Goal: Transaction & Acquisition: Book appointment/travel/reservation

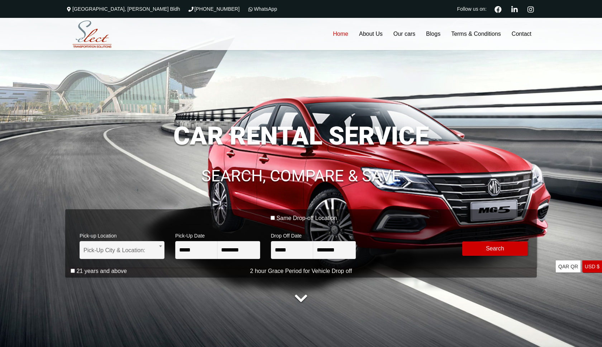
click at [273, 222] on div "Same Drop-off Location" at bounding box center [304, 220] width 466 height 10
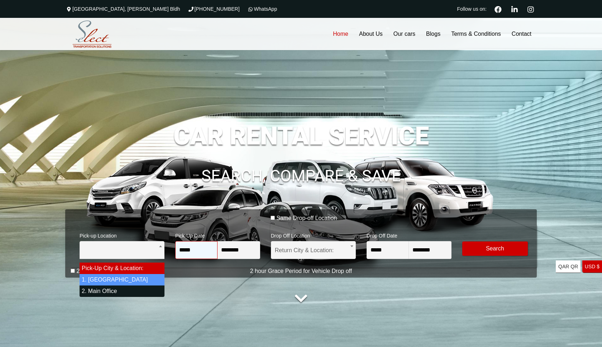
select select "*"
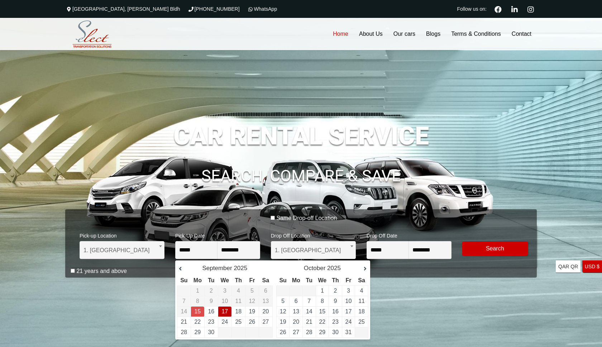
click at [230, 315] on td "17" at bounding box center [225, 312] width 14 height 10
type input "**********"
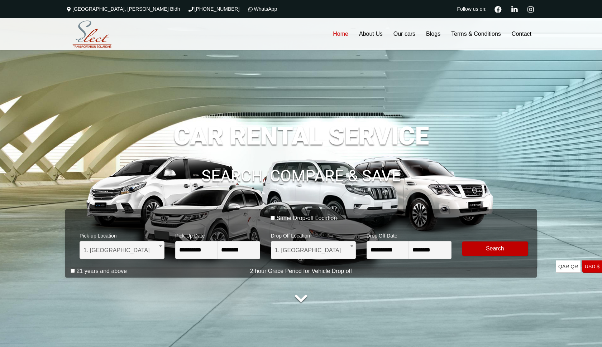
click at [494, 244] on button "Modify Search" at bounding box center [495, 249] width 66 height 14
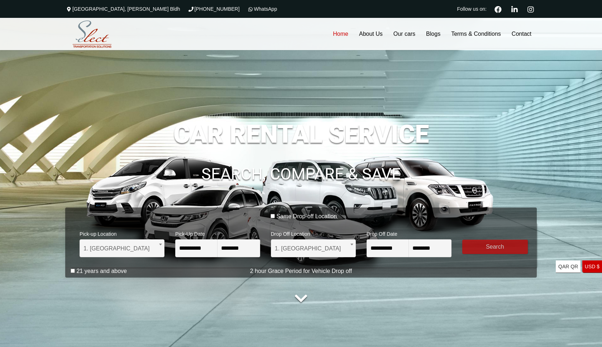
click at [72, 274] on div "21 years and above" at bounding box center [304, 273] width 466 height 10
click at [580, 267] on link "QAR QR USA dollar" at bounding box center [568, 267] width 25 height 13
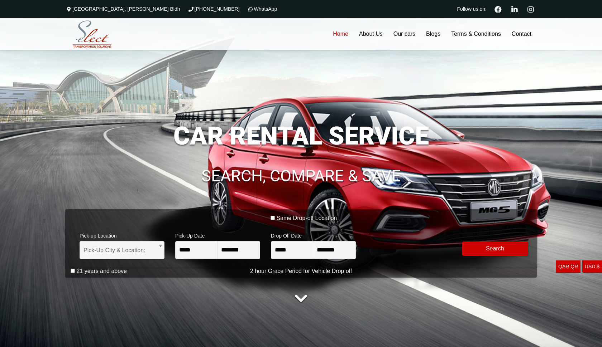
click at [591, 266] on link "USD $ Europian Euro" at bounding box center [592, 267] width 20 height 13
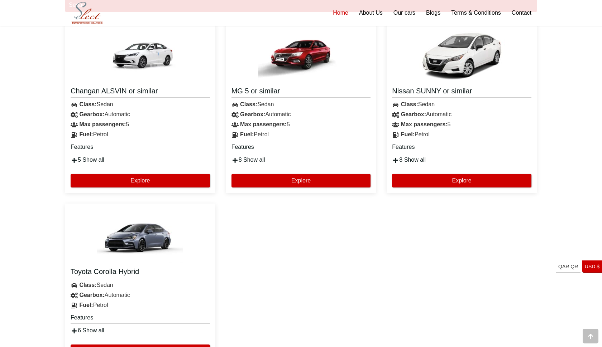
scroll to position [735, 0]
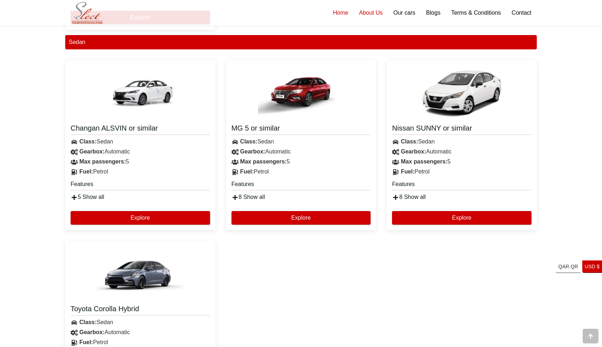
click at [370, 15] on link "About Us" at bounding box center [371, 13] width 34 height 26
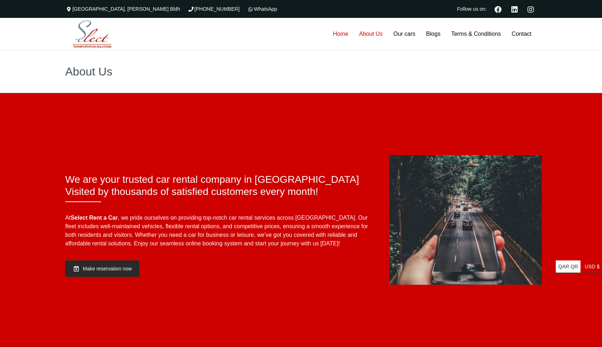
click at [342, 34] on link "Home" at bounding box center [340, 34] width 26 height 32
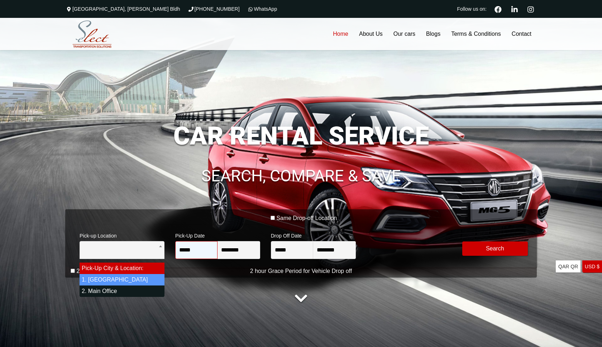
select select "*"
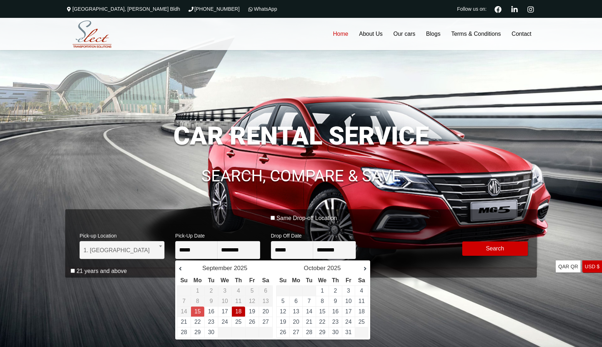
click at [234, 317] on td "18" at bounding box center [238, 312] width 14 height 10
type input "**********"
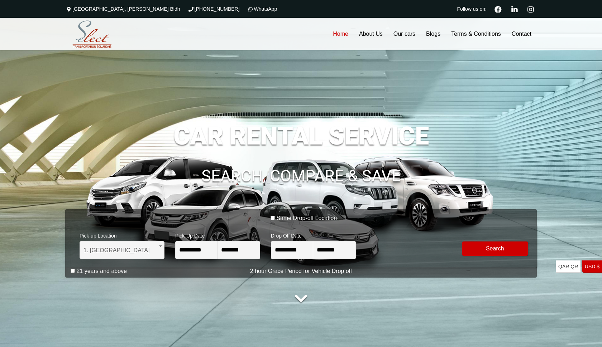
click at [390, 259] on div "**********" at bounding box center [360, 244] width 191 height 31
click at [71, 269] on div "21 years and above" at bounding box center [304, 273] width 466 height 10
click at [75, 270] on div "21 years and above" at bounding box center [304, 273] width 466 height 10
click at [486, 245] on button "Modify Search" at bounding box center [495, 249] width 66 height 14
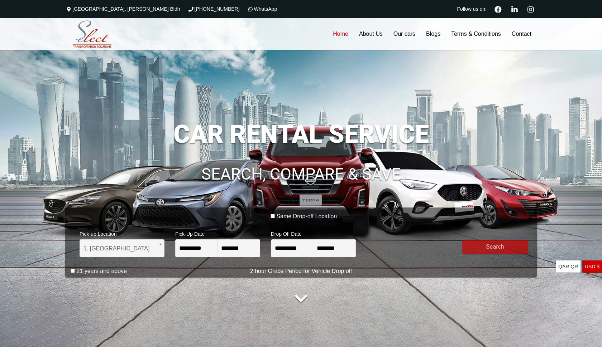
click at [569, 274] on ul "QAR QR USA dollar USD $ Europian Euro" at bounding box center [579, 300] width 46 height 79
click at [571, 268] on link "QAR QR USA dollar" at bounding box center [568, 267] width 25 height 13
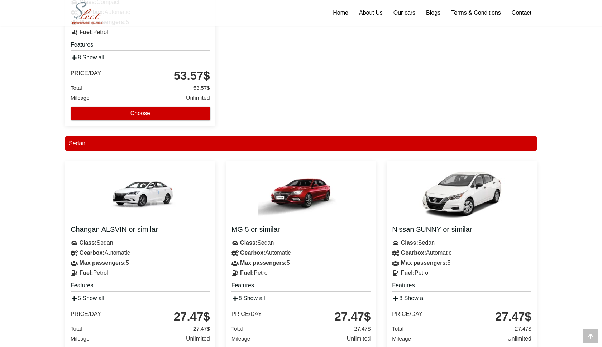
scroll to position [388, 0]
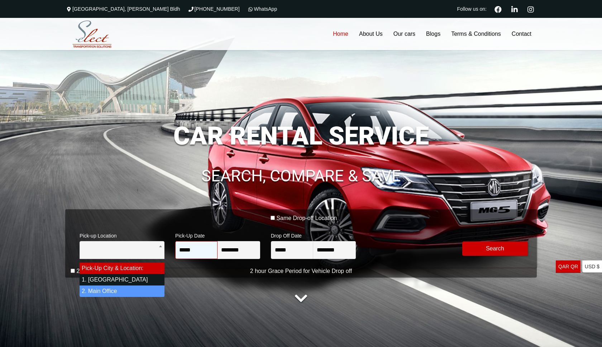
select select "*"
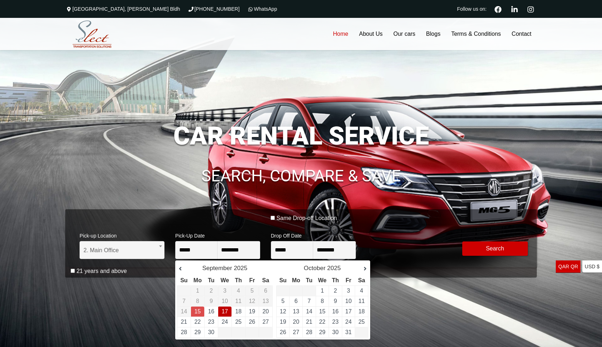
click at [229, 309] on td "17" at bounding box center [225, 312] width 14 height 10
type input "**********"
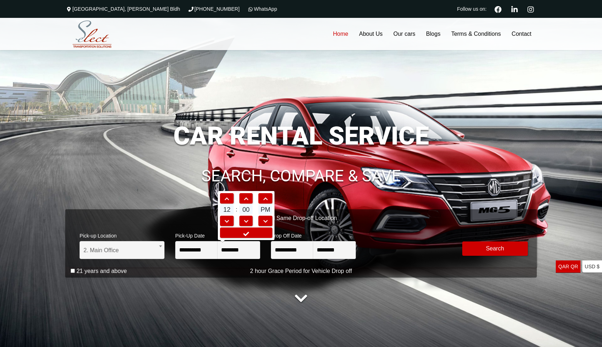
click at [226, 263] on div "**********" at bounding box center [304, 246] width 466 height 43
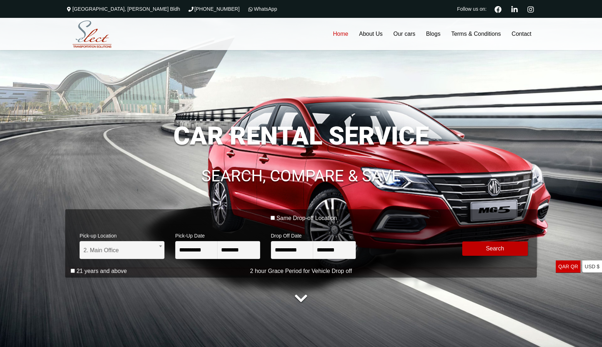
click at [506, 248] on button "Modify Search" at bounding box center [495, 249] width 66 height 14
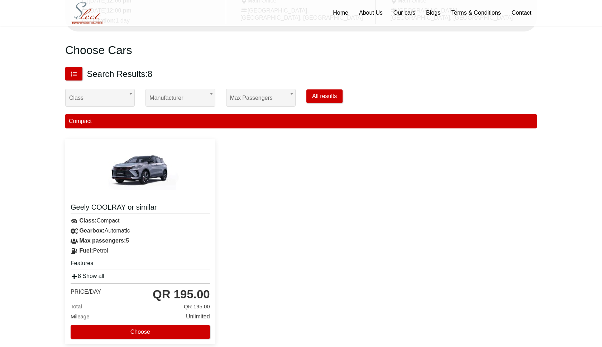
scroll to position [170, 0]
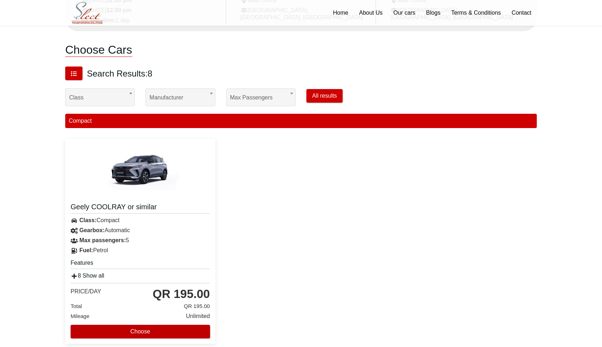
click at [182, 328] on button "Choose" at bounding box center [140, 332] width 139 height 14
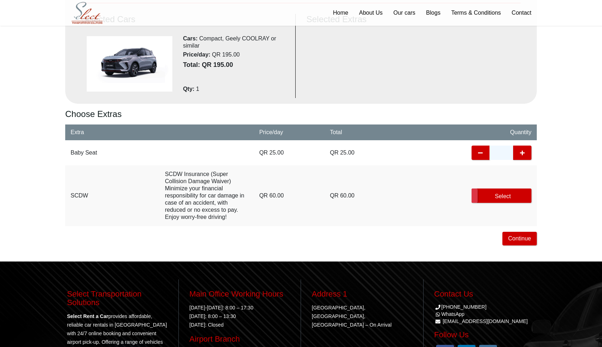
scroll to position [248, 0]
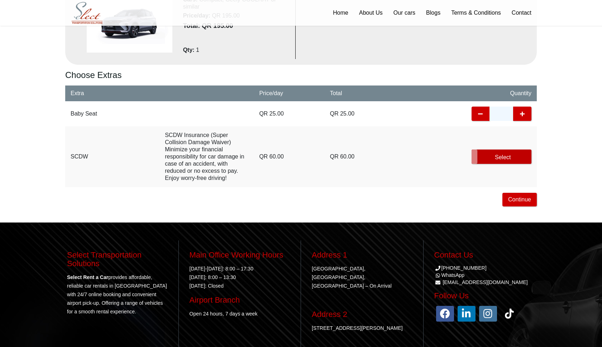
click at [496, 163] on label "Select" at bounding box center [501, 157] width 60 height 14
click at [518, 195] on button "Continue" at bounding box center [519, 200] width 34 height 14
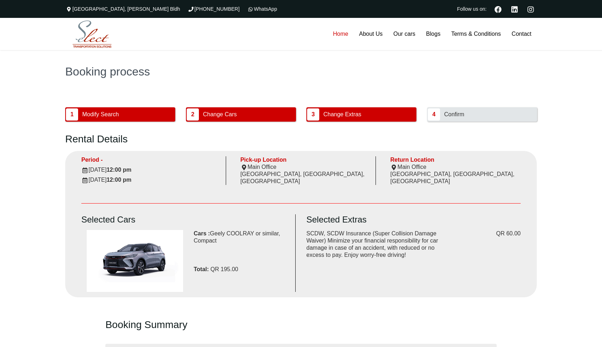
click at [345, 36] on link "Home" at bounding box center [340, 34] width 26 height 32
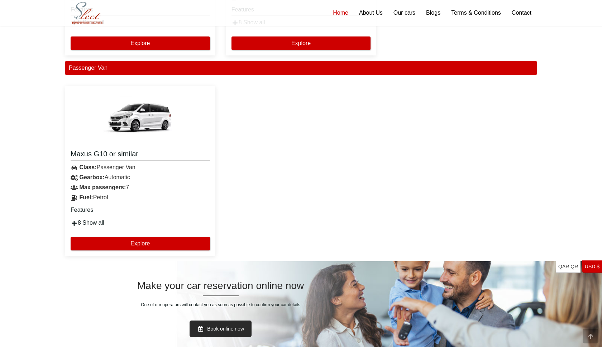
scroll to position [1279, 0]
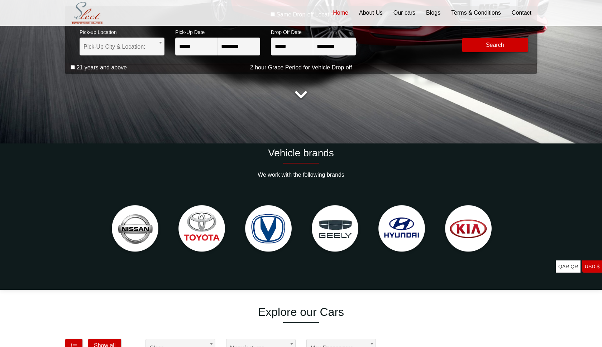
scroll to position [205, 0]
